Goal: Task Accomplishment & Management: Use online tool/utility

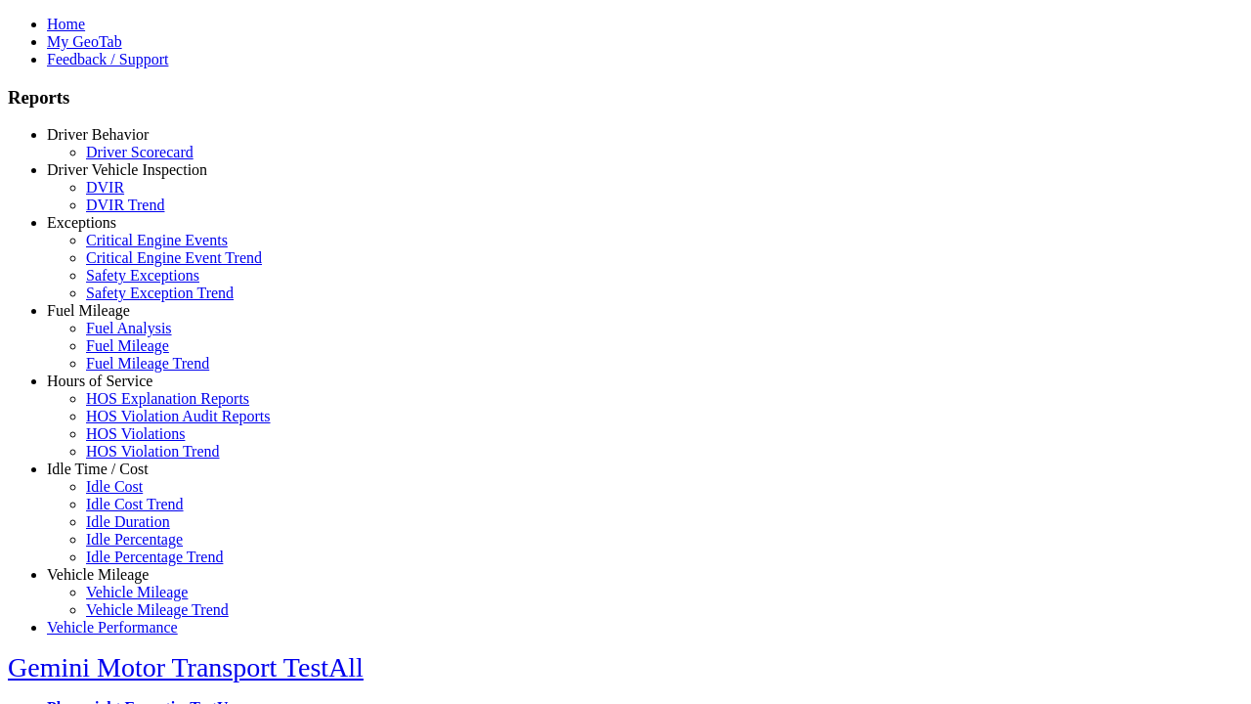
click at [112, 477] on link "Idle Time / Cost" at bounding box center [98, 468] width 102 height 17
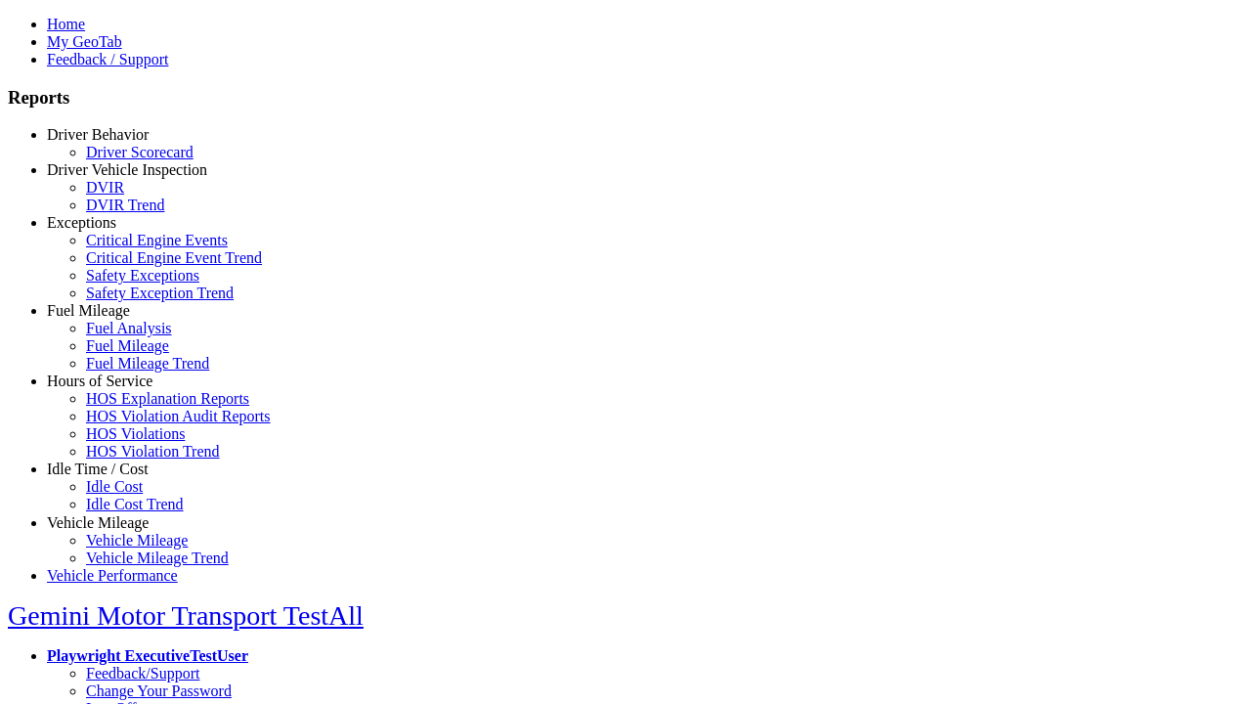
click at [127, 494] on link "Idle Cost" at bounding box center [114, 486] width 57 height 17
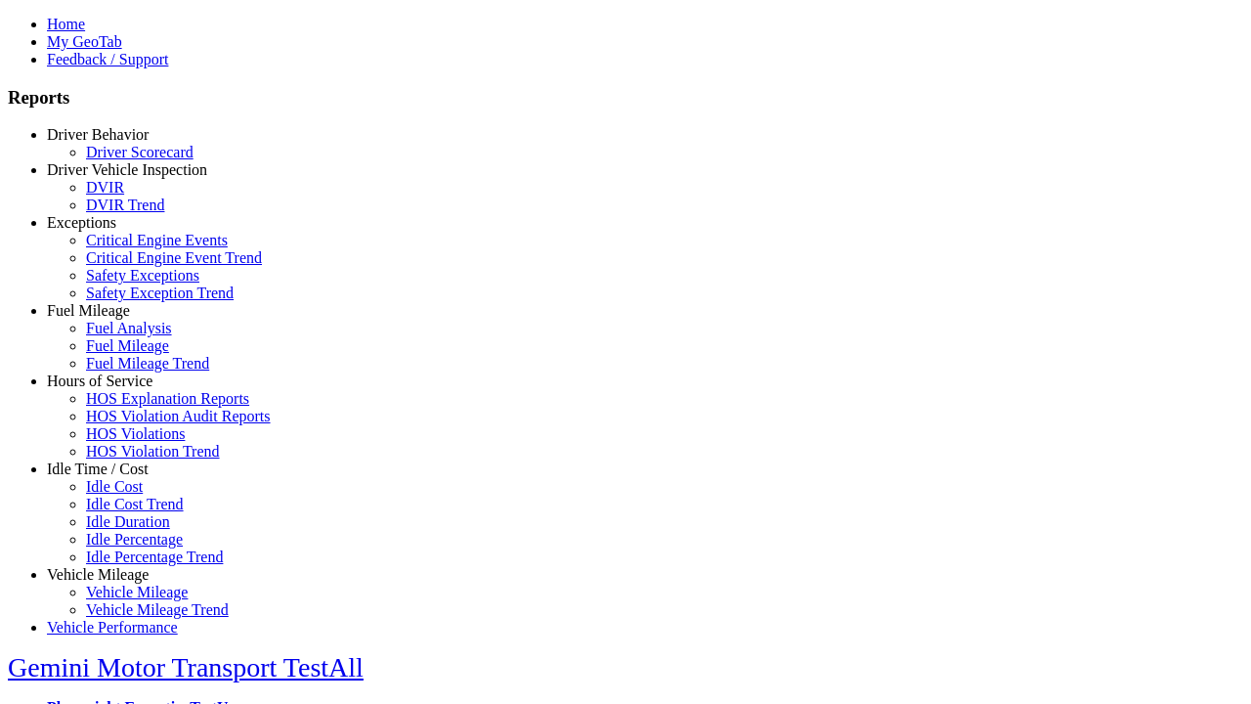
type input "*********"
type input "**********"
